Goal: Task Accomplishment & Management: Use online tool/utility

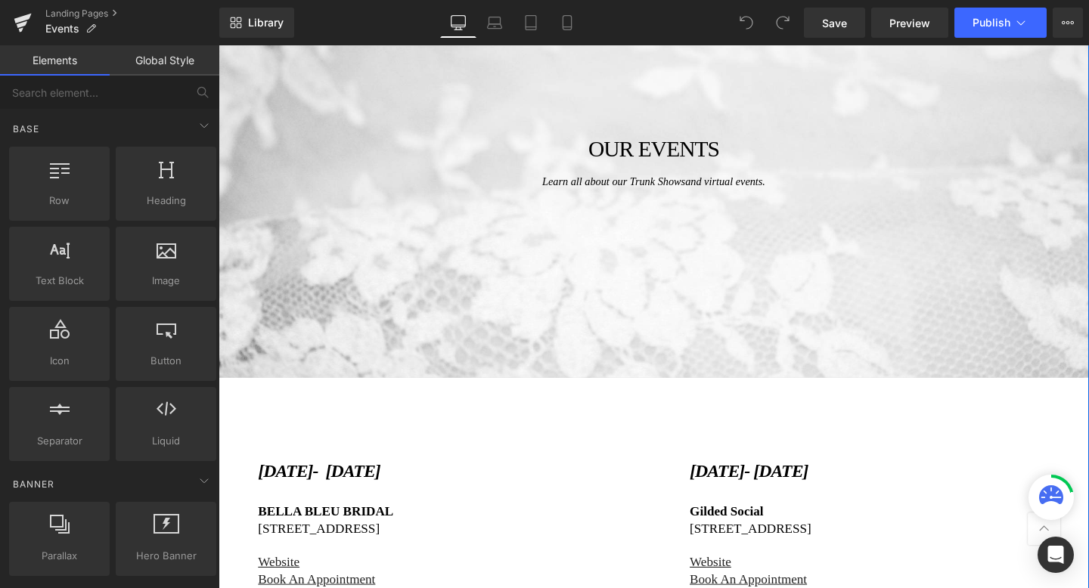
scroll to position [459, 0]
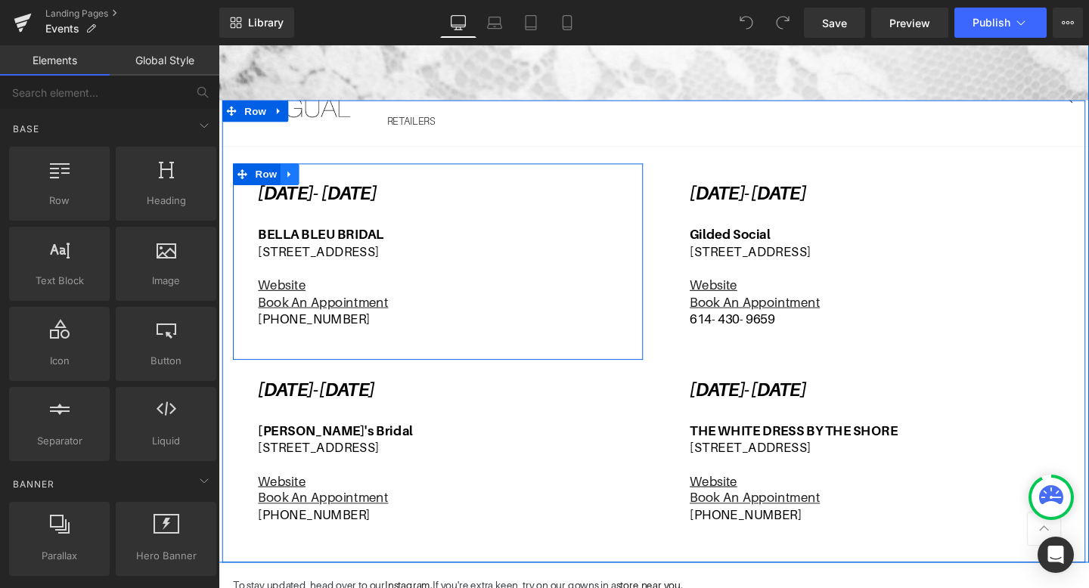
click at [287, 178] on link at bounding box center [294, 180] width 20 height 23
click at [338, 180] on icon at bounding box center [332, 180] width 11 height 11
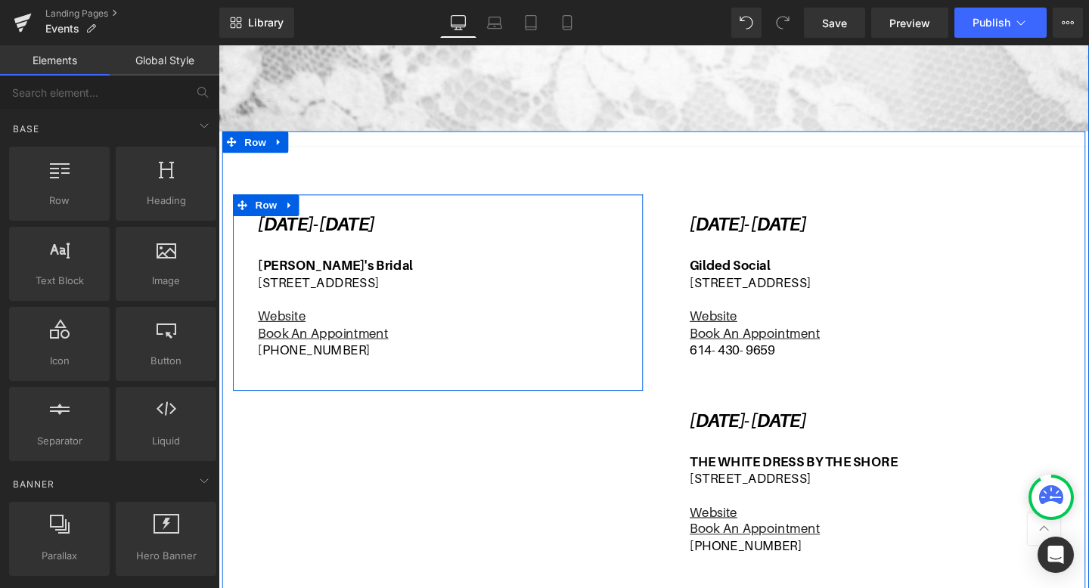
scroll to position [426, 0]
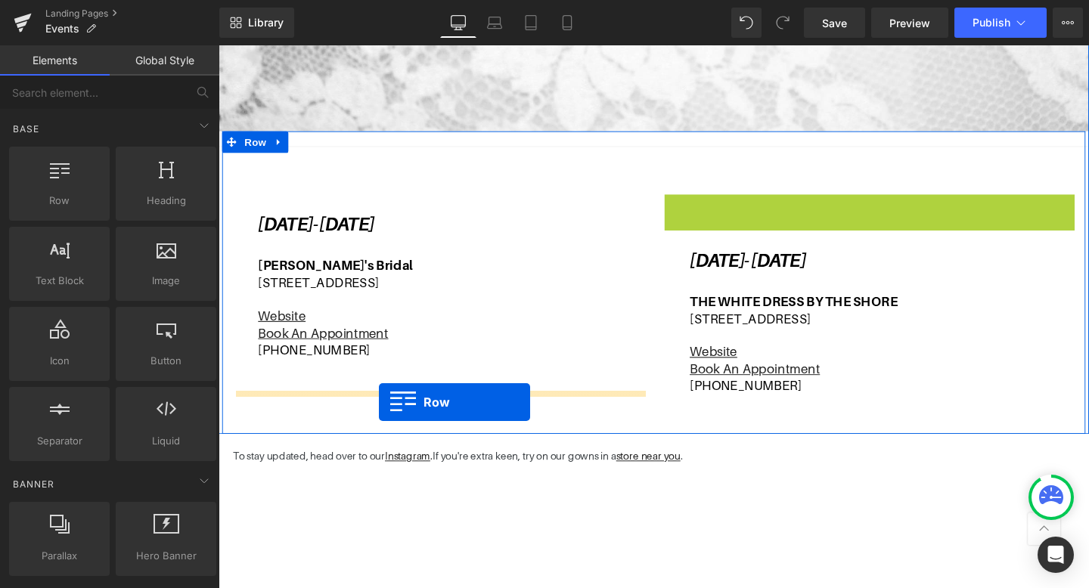
drag, startPoint x: 691, startPoint y: 209, endPoint x: 387, endPoint y: 420, distance: 370.4
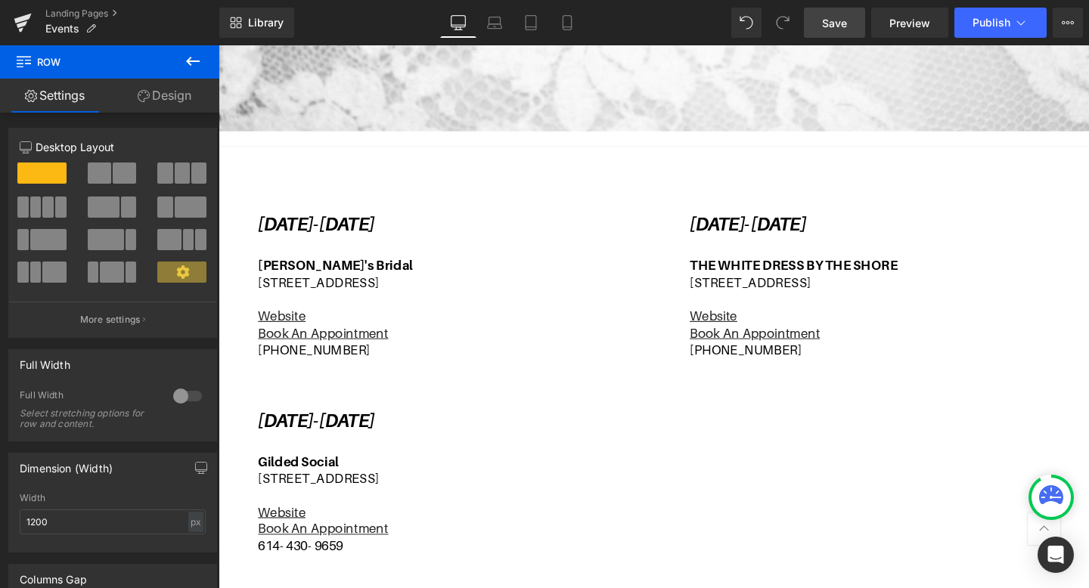
click at [832, 16] on span "Save" at bounding box center [834, 23] width 25 height 16
click at [1000, 28] on span "Publish" at bounding box center [991, 23] width 38 height 12
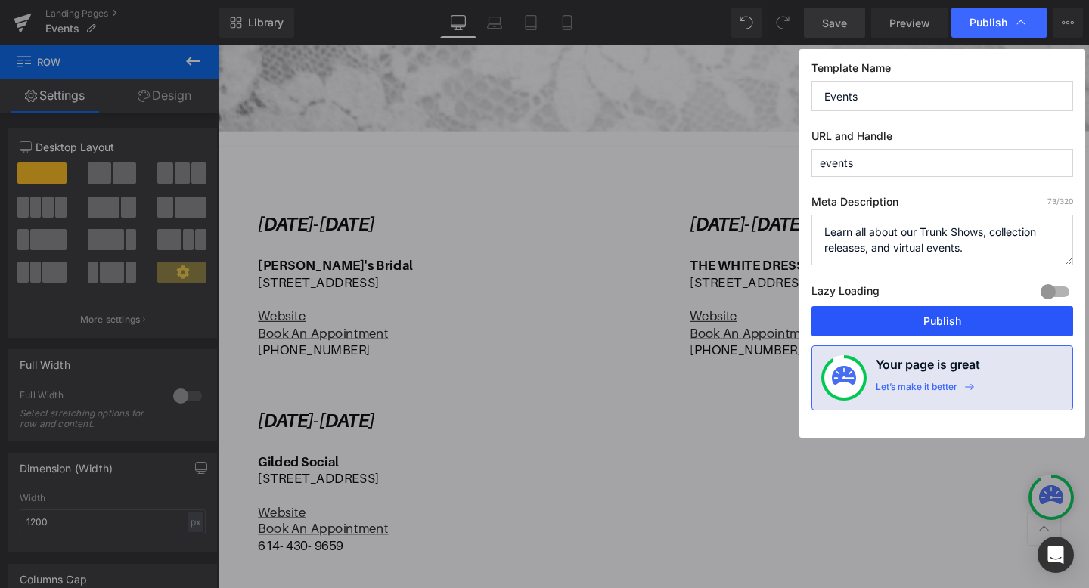
click at [909, 314] on button "Publish" at bounding box center [942, 321] width 262 height 30
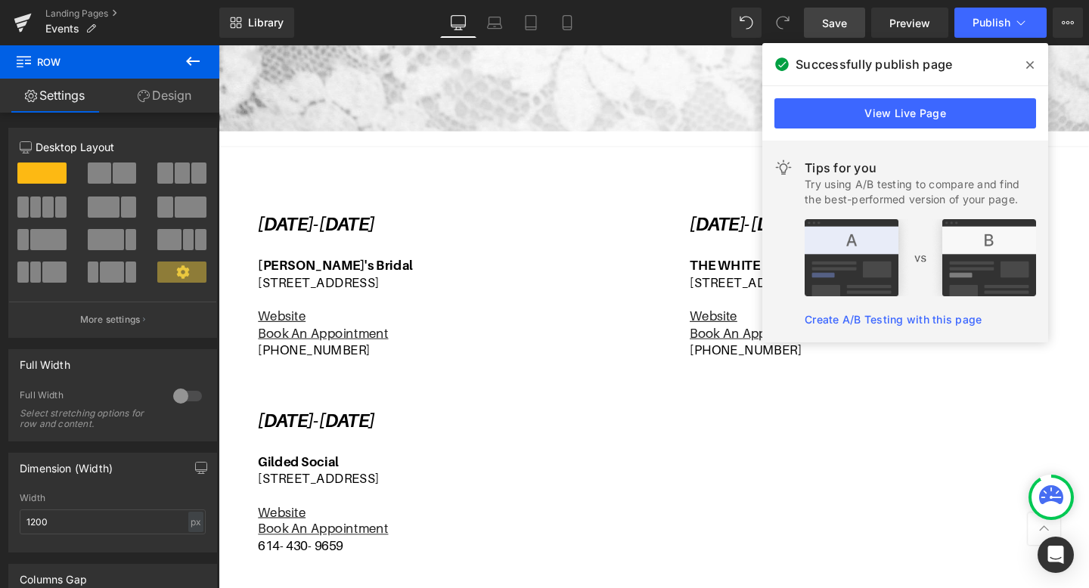
click at [1034, 60] on span at bounding box center [1030, 65] width 24 height 24
